Goal: Transaction & Acquisition: Purchase product/service

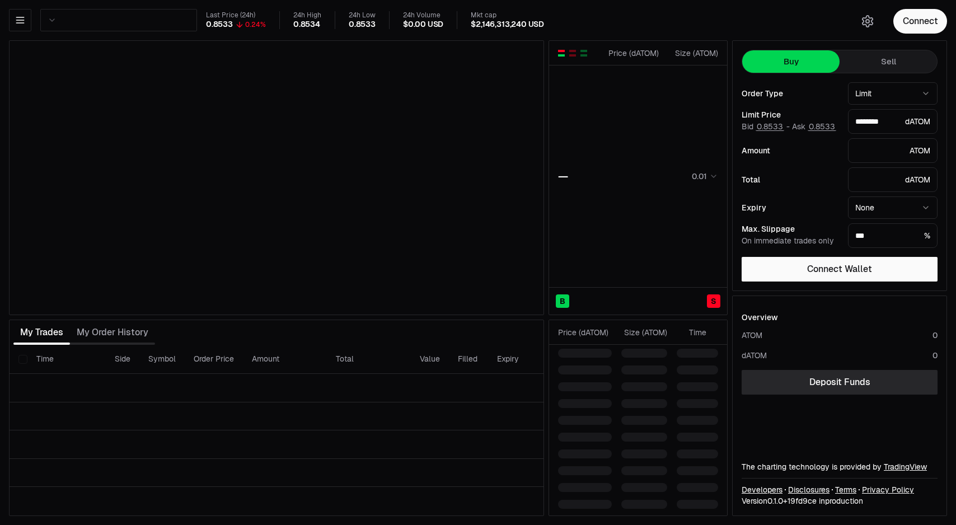
click at [127, 26] on html "Neutron Balance Earn Bridge Orderbook Stake Ecosystem Governance Documentation …" at bounding box center [478, 262] width 956 height 525
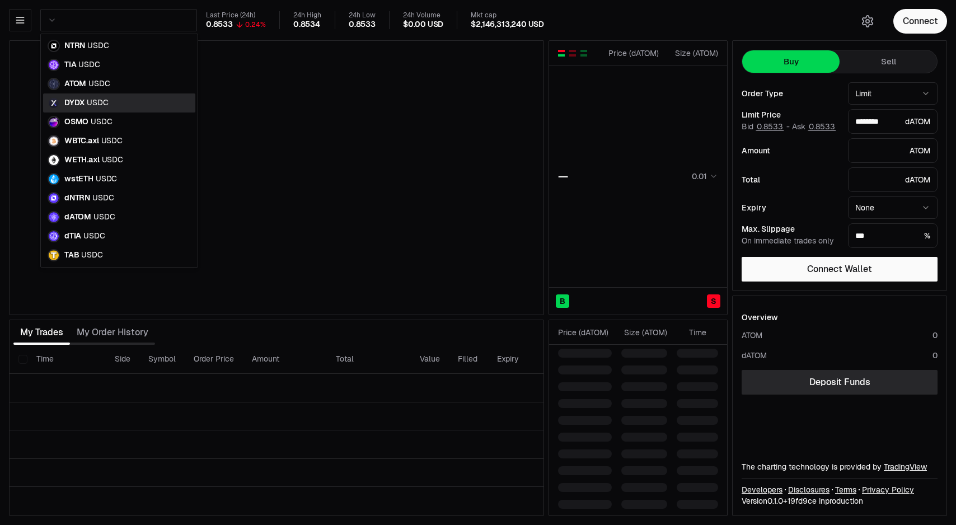
type input "********"
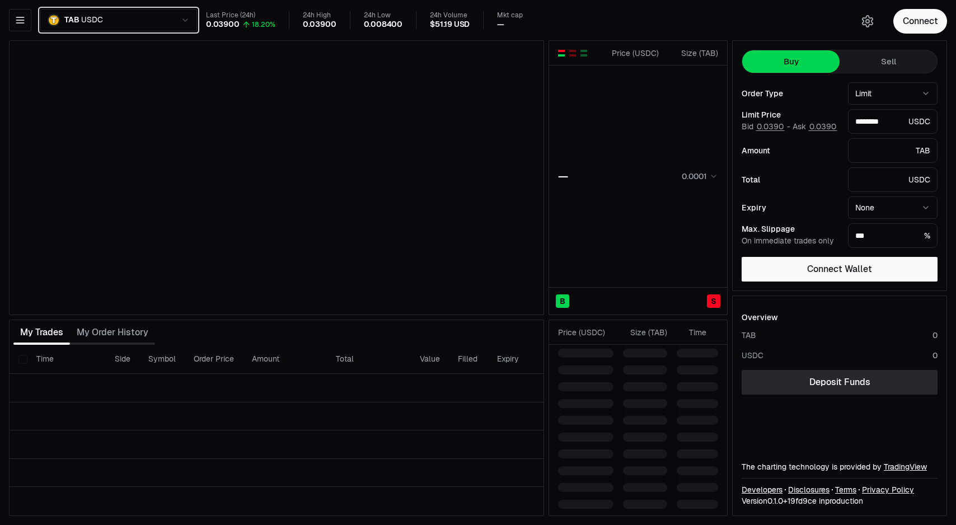
type input "********"
